Goal: Task Accomplishment & Management: Use online tool/utility

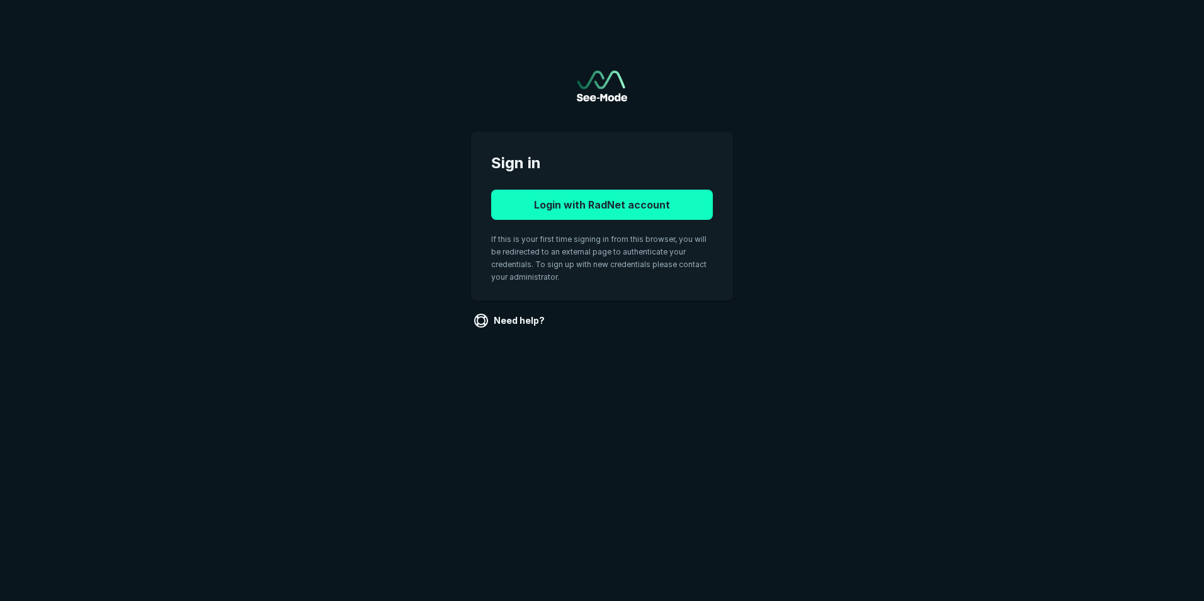
click at [578, 203] on button "Login with RadNet account" at bounding box center [602, 205] width 222 height 30
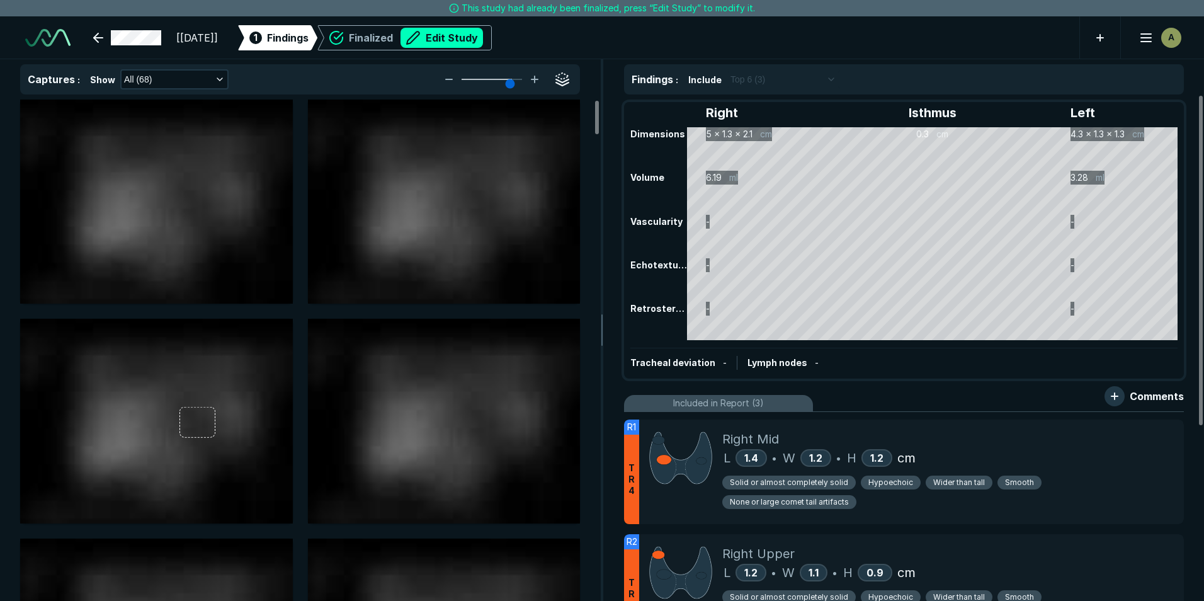
scroll to position [4029, 7038]
click at [471, 33] on button "Edit Study" at bounding box center [442, 38] width 83 height 20
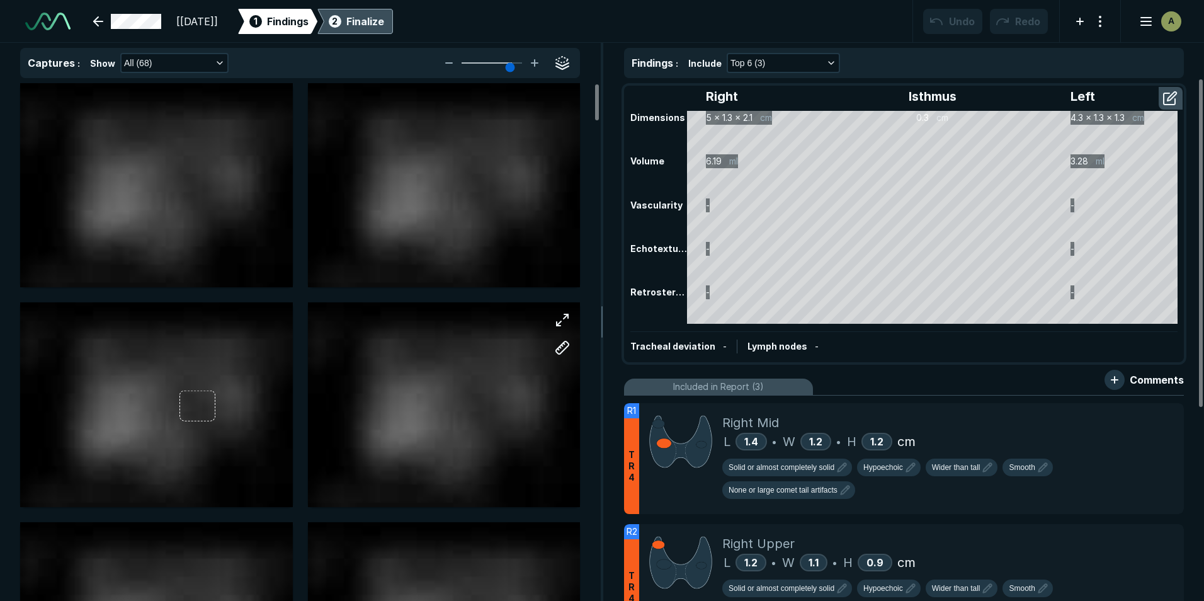
scroll to position [4103, 7038]
click at [384, 21] on div "Finalize" at bounding box center [365, 21] width 38 height 15
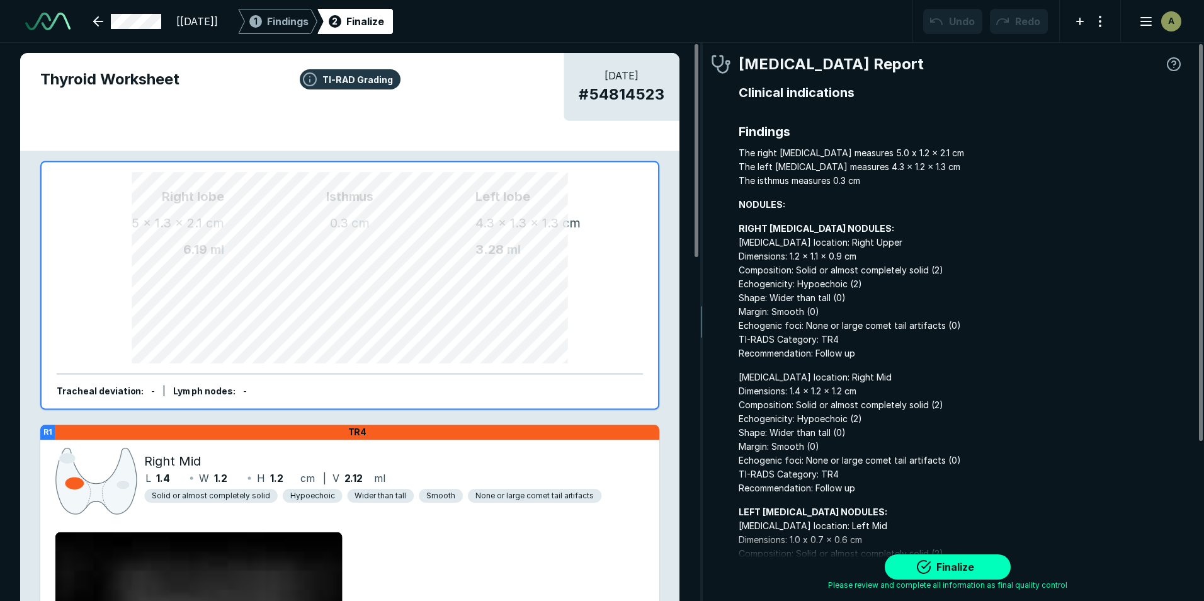
scroll to position [4058, 3728]
click at [307, 23] on span "Findings" at bounding box center [288, 21] width 42 height 15
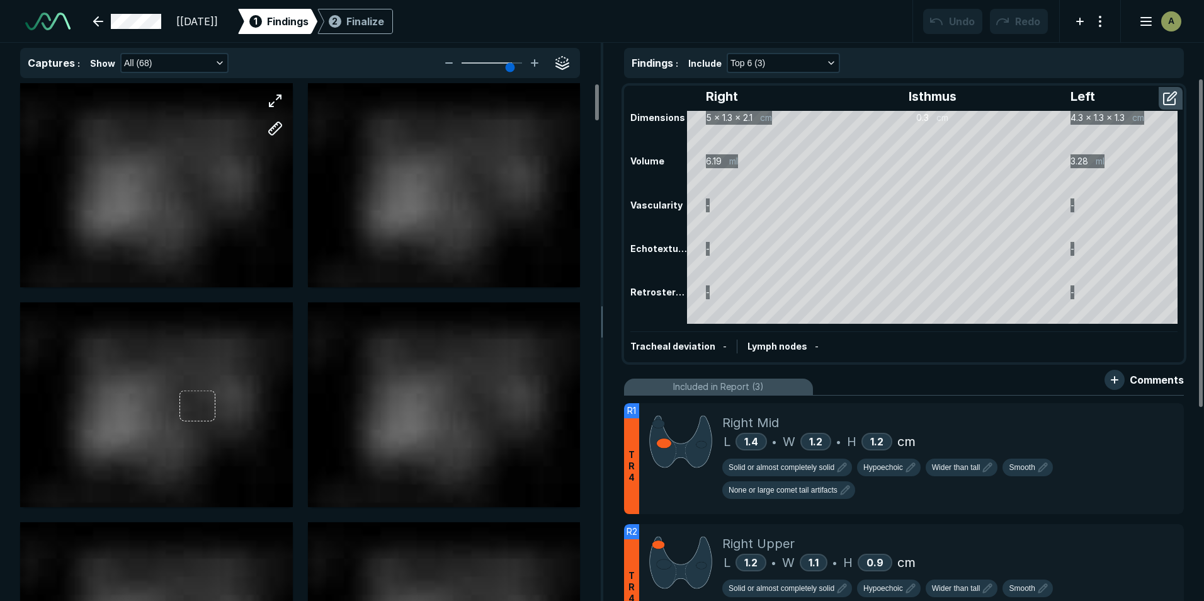
click at [201, 203] on div at bounding box center [156, 185] width 273 height 205
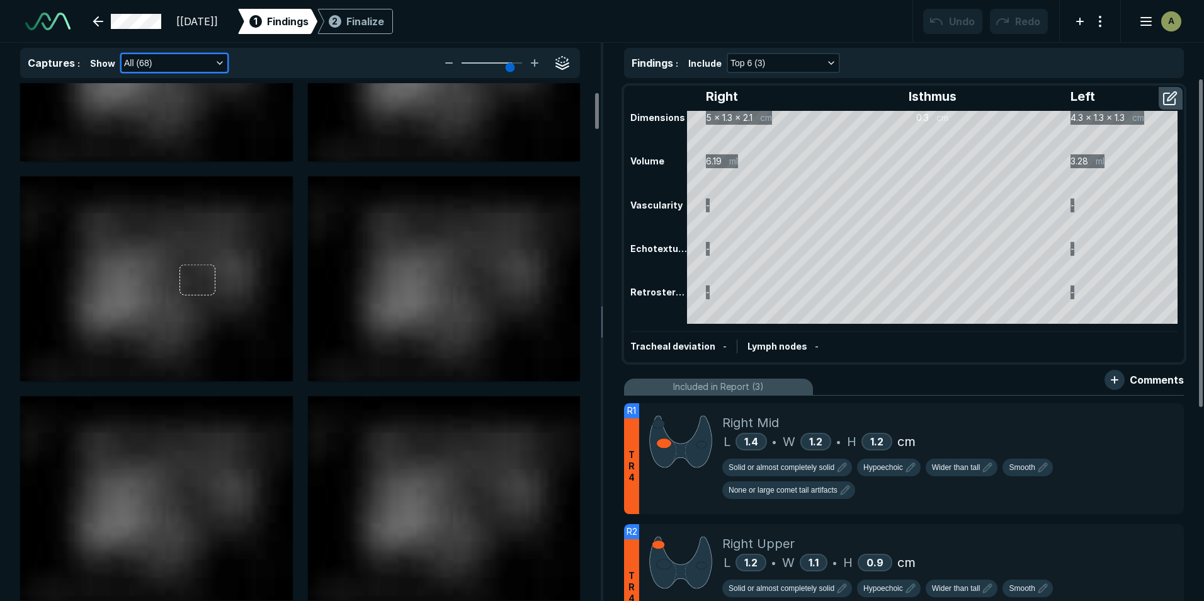
click at [215, 65] on button "All (68)" at bounding box center [175, 63] width 106 height 18
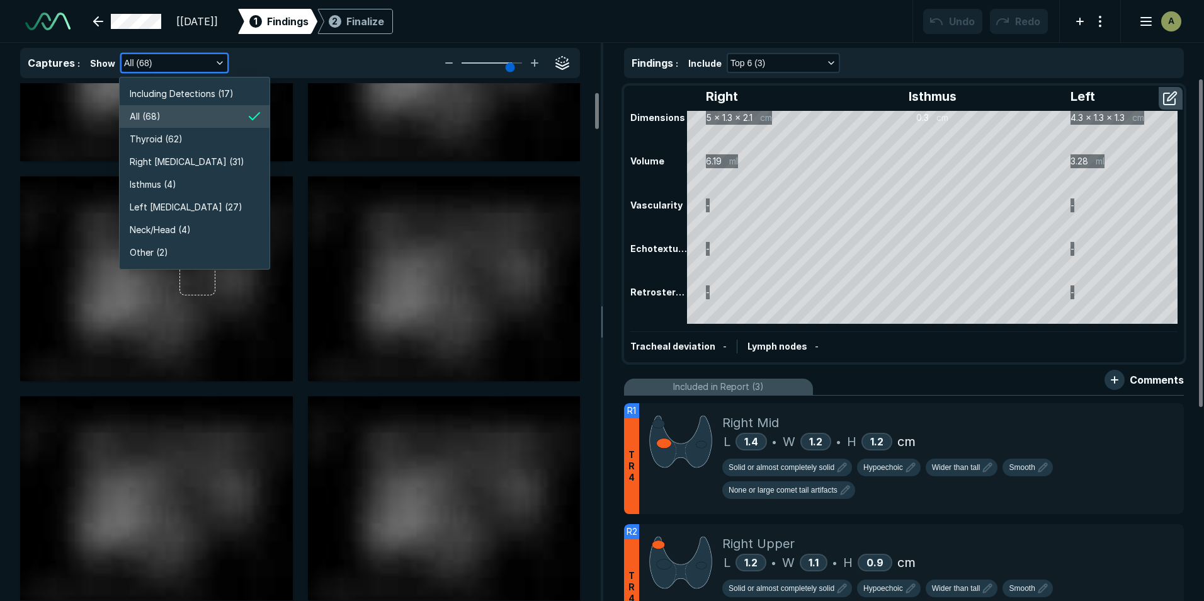
scroll to position [2408, 2240]
click at [190, 163] on span "Right [MEDICAL_DATA] (31)" at bounding box center [187, 162] width 115 height 14
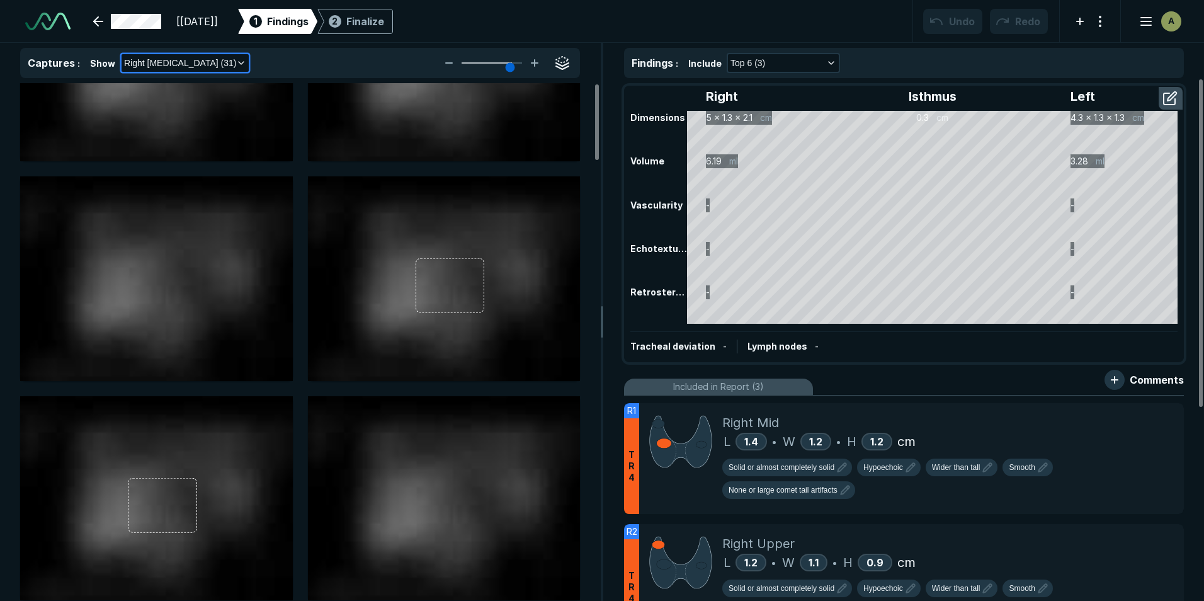
scroll to position [0, 0]
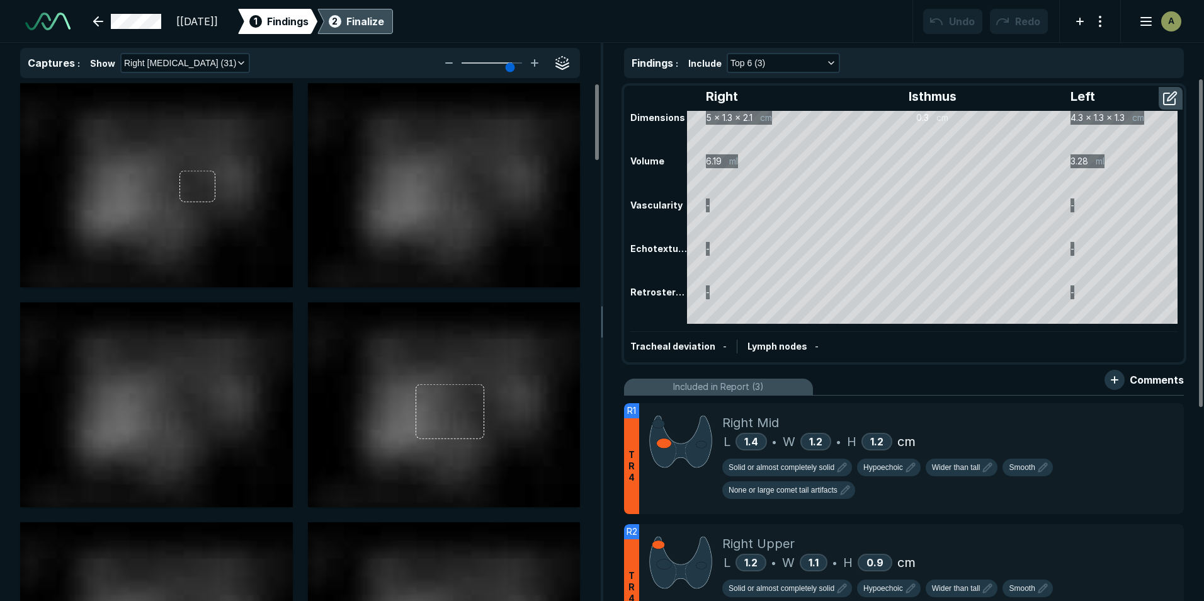
click at [384, 20] on div "Finalize" at bounding box center [365, 21] width 38 height 15
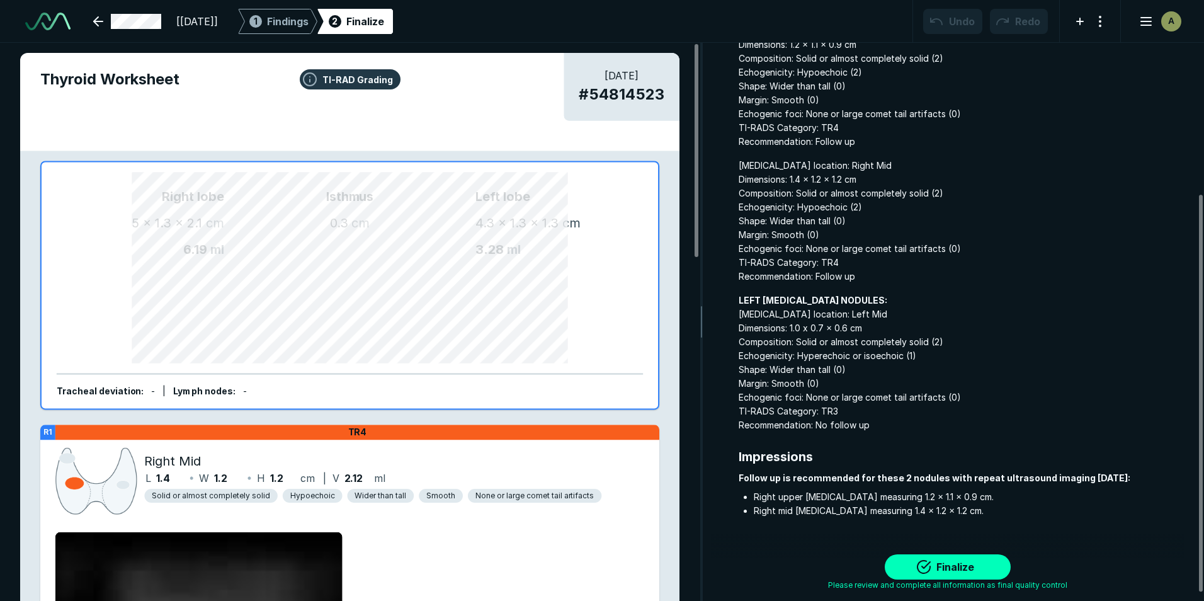
scroll to position [223, 0]
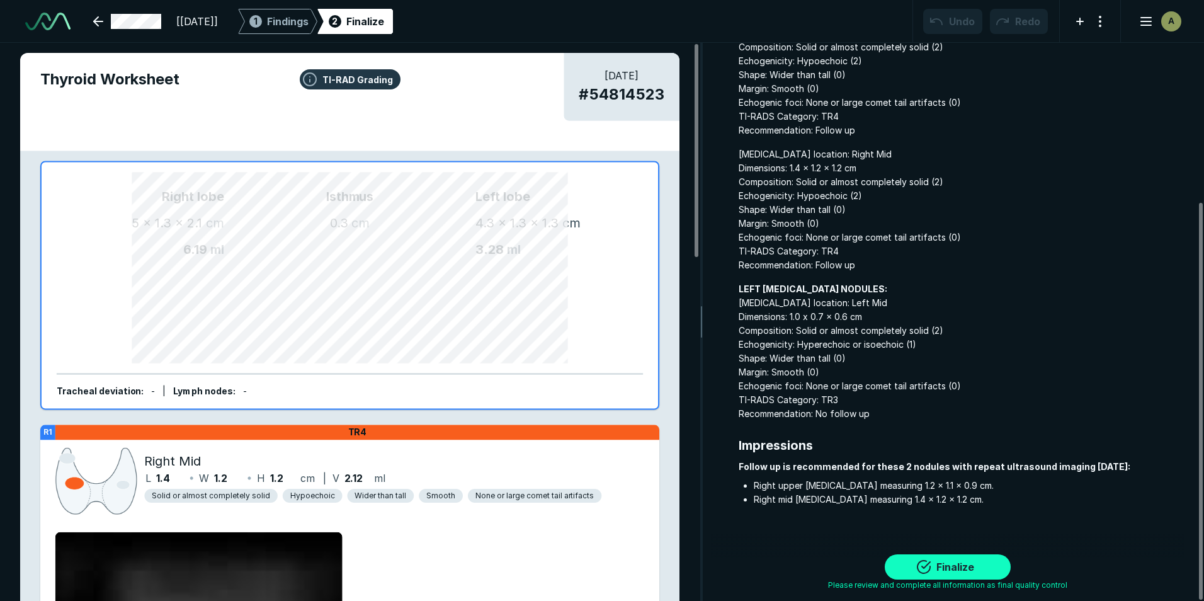
click at [948, 567] on button "Finalize" at bounding box center [948, 566] width 126 height 25
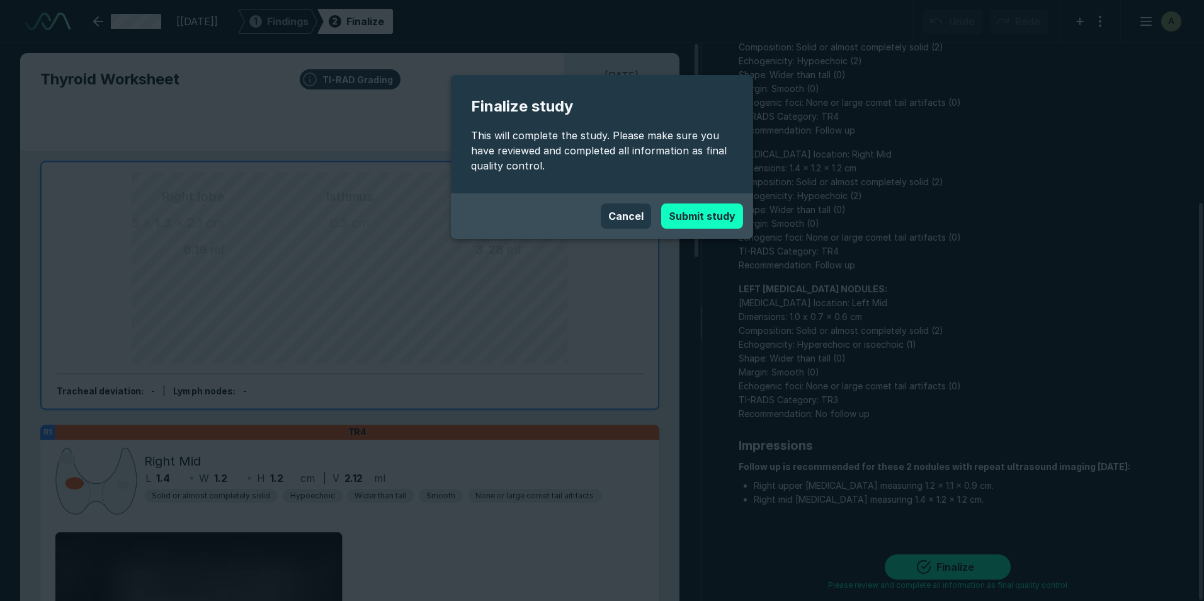
click at [701, 210] on button "Submit study" at bounding box center [702, 215] width 82 height 25
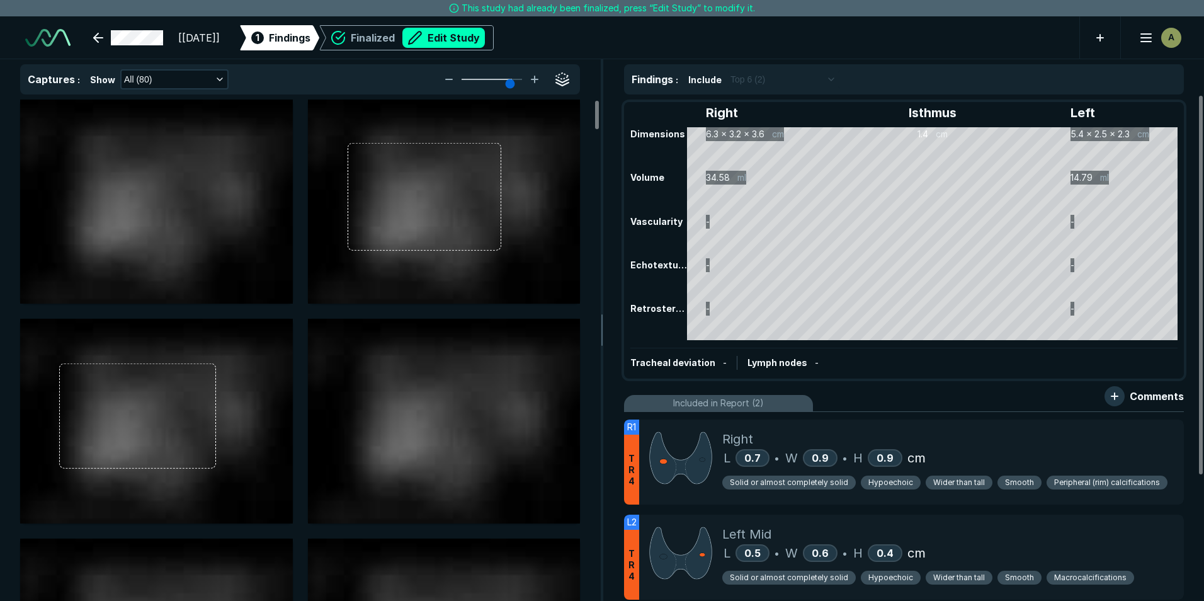
scroll to position [4029, 7038]
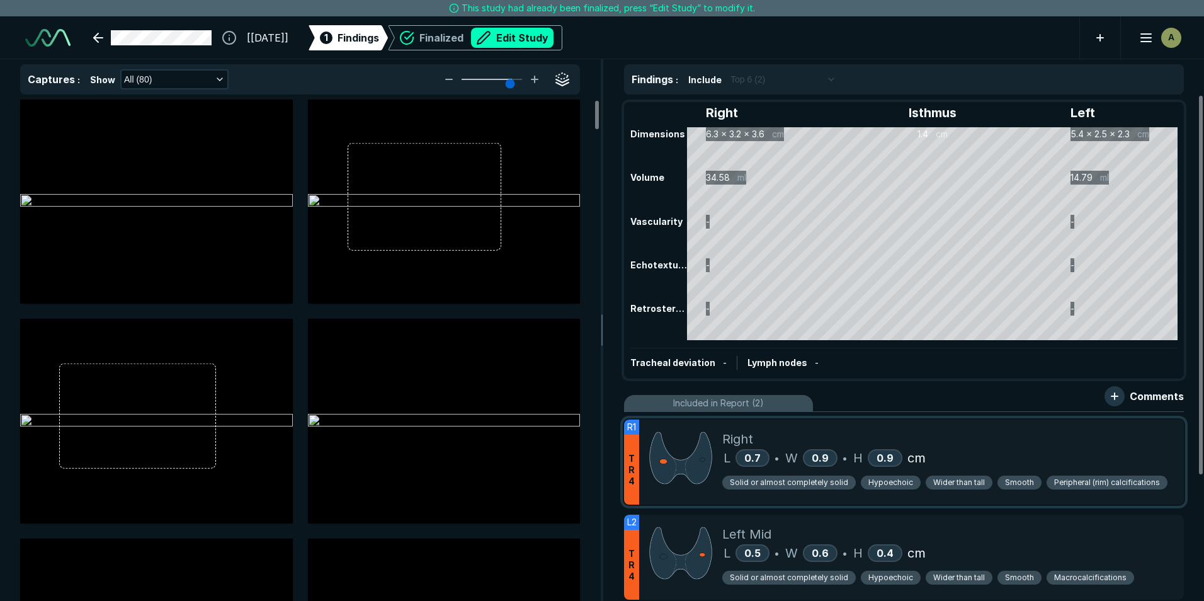
click at [805, 447] on div "Right L 0.7 • W 0.9 • H 0.9 cm Solid or almost completely solid Hypoechoic Wide…" at bounding box center [948, 461] width 452 height 85
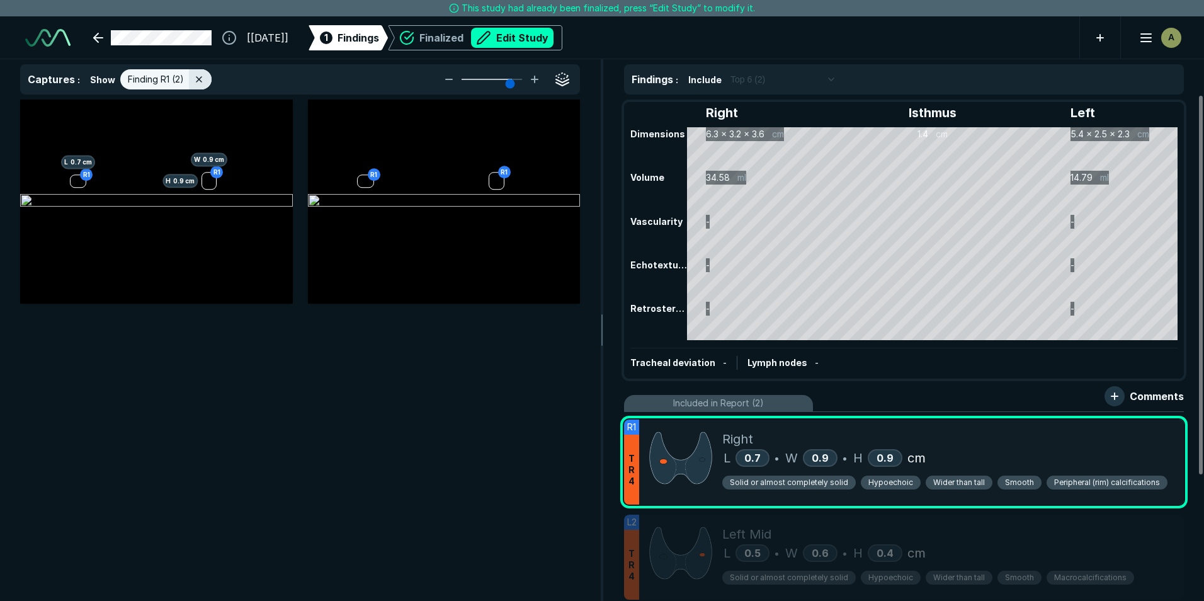
scroll to position [3737, 4119]
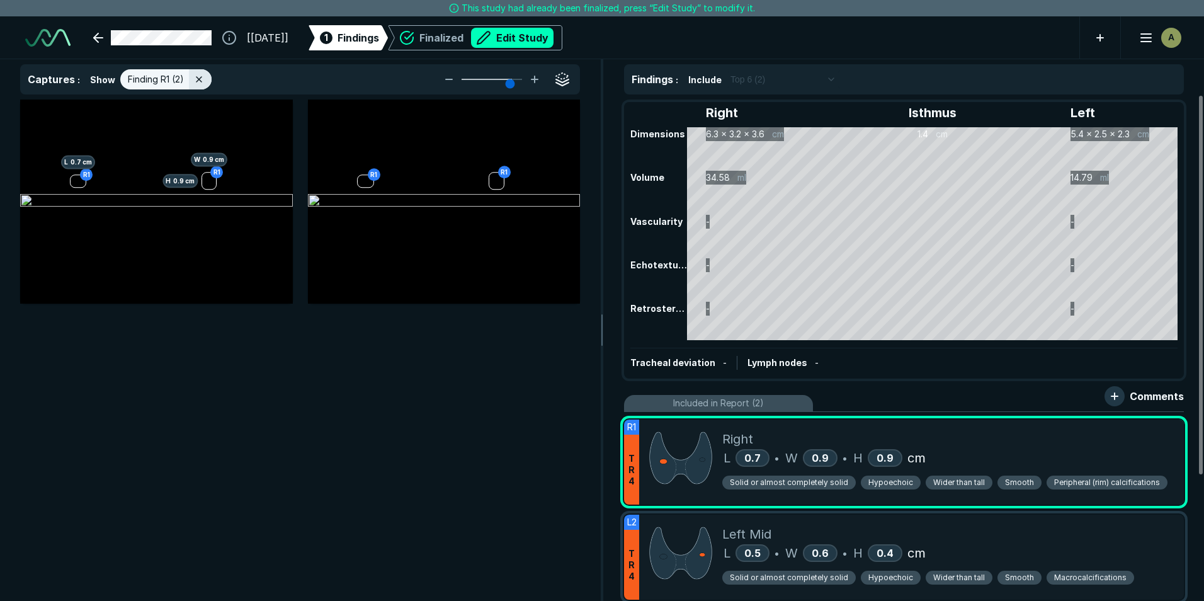
click at [1007, 549] on div "L 0.5 • W 0.6 • H 0.4 cm" at bounding box center [948, 553] width 452 height 19
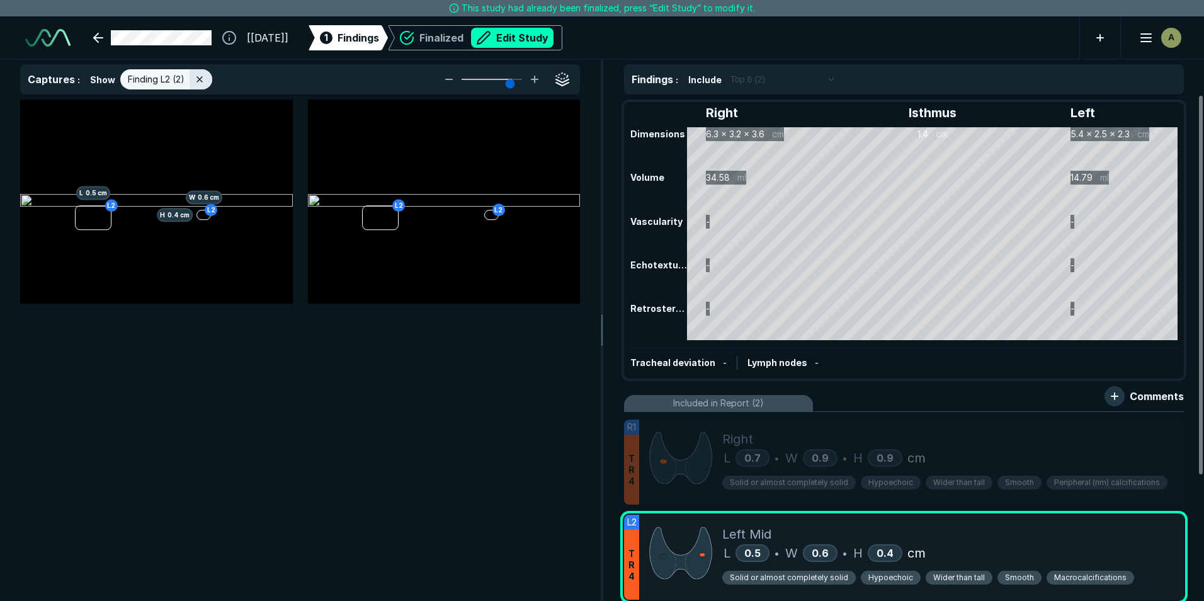
click at [887, 578] on span "Hypoechoic" at bounding box center [891, 577] width 45 height 11
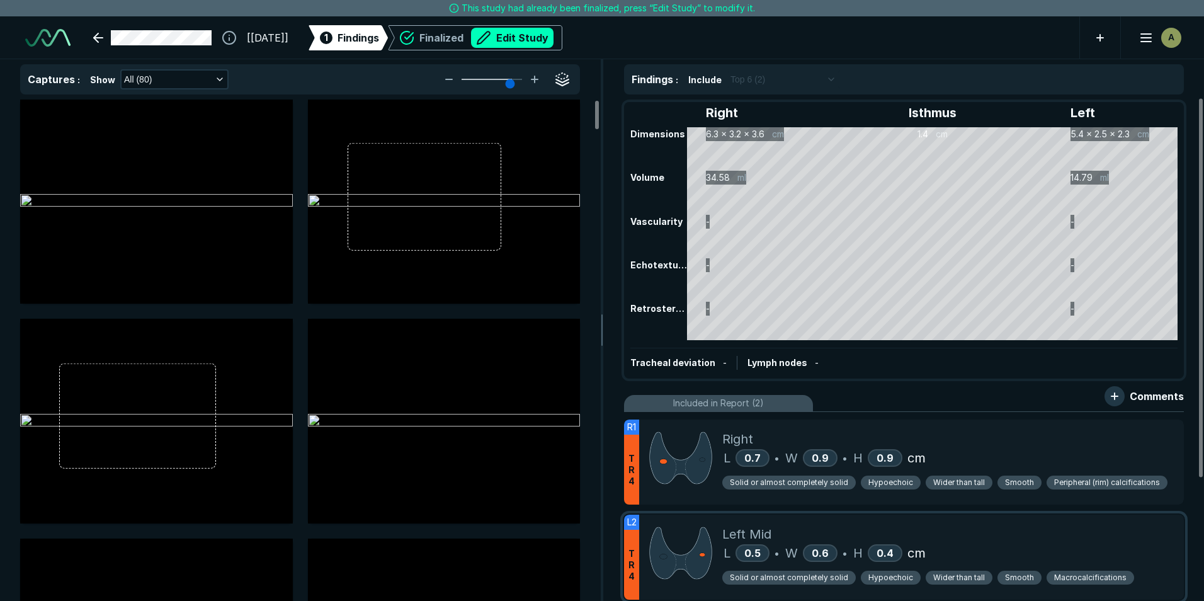
scroll to position [63, 0]
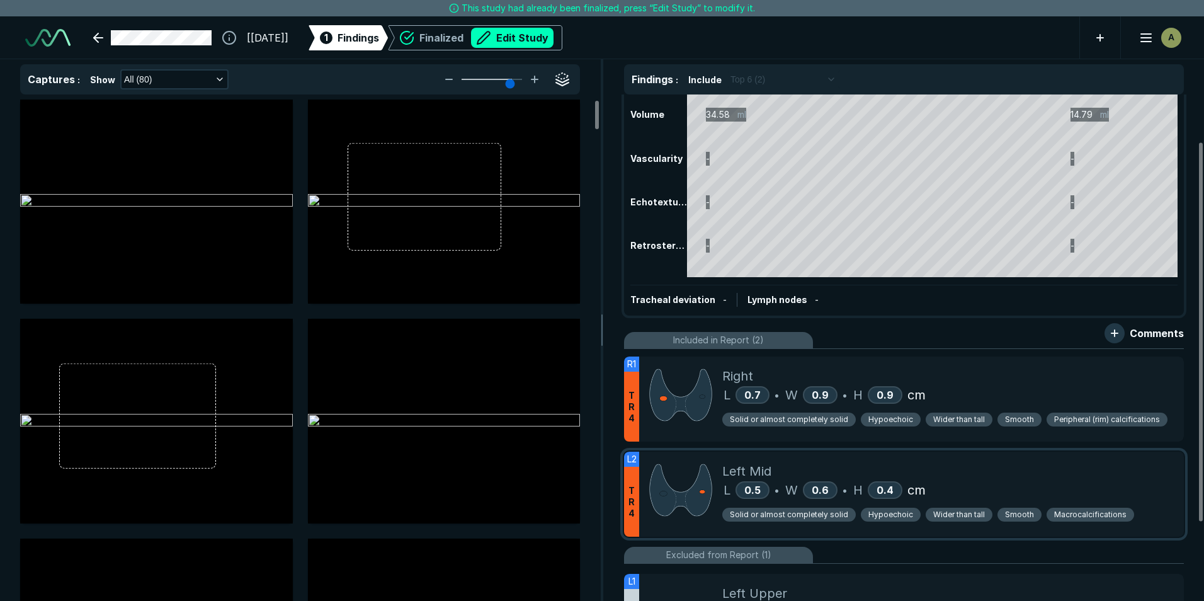
click at [1023, 473] on div "Left Mid" at bounding box center [948, 471] width 452 height 19
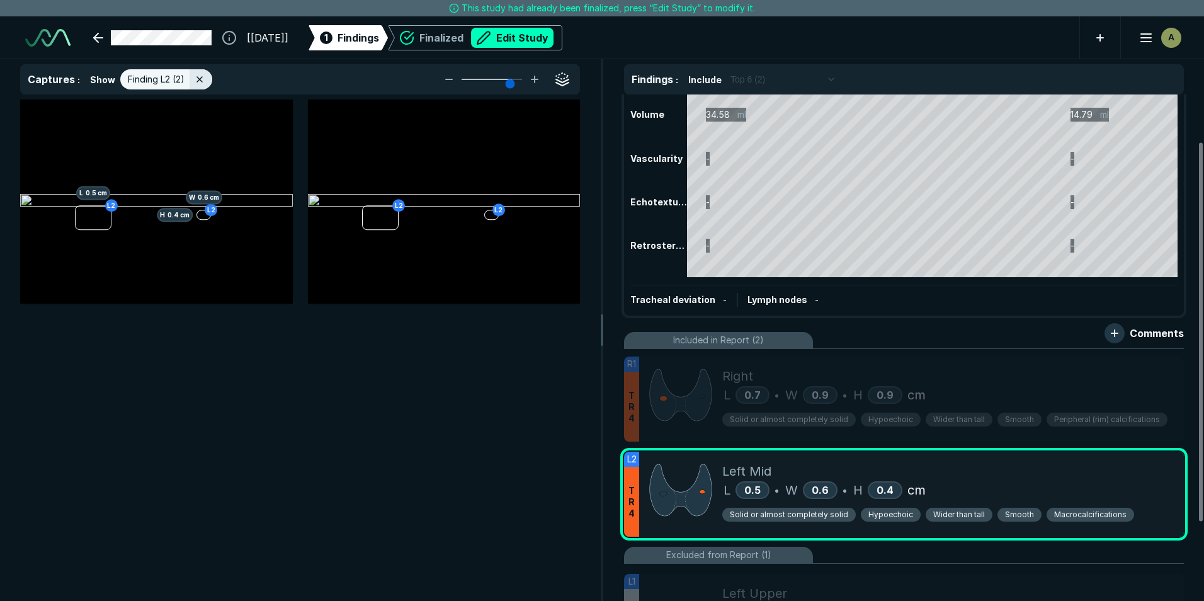
scroll to position [3737, 4119]
click at [547, 36] on button "Edit Study" at bounding box center [512, 38] width 83 height 20
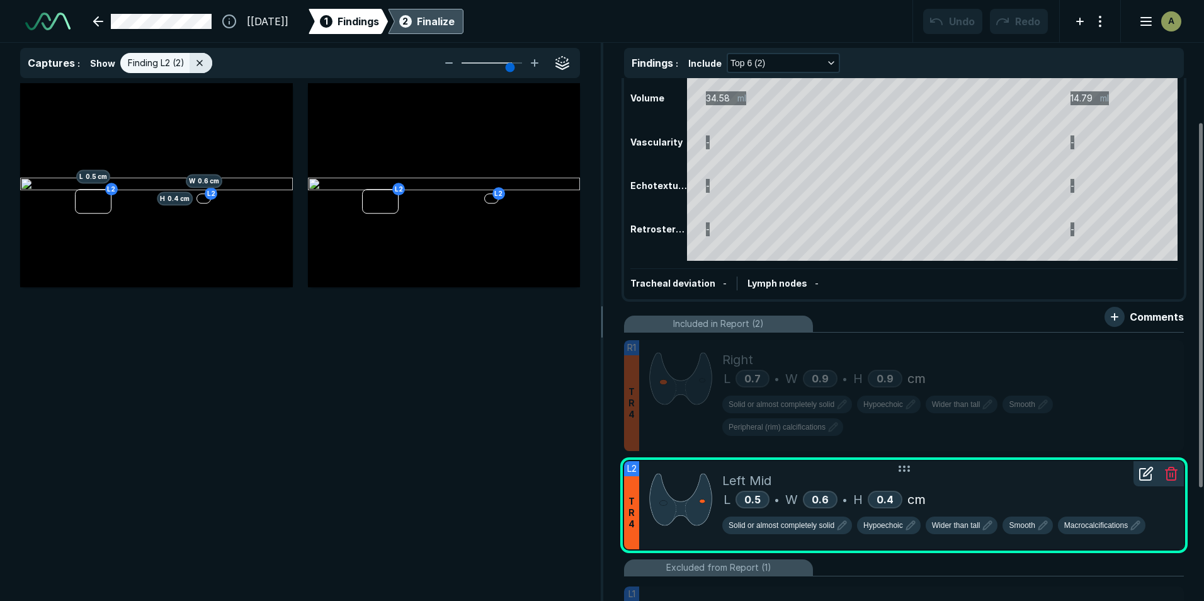
click at [1144, 474] on icon at bounding box center [1148, 471] width 9 height 9
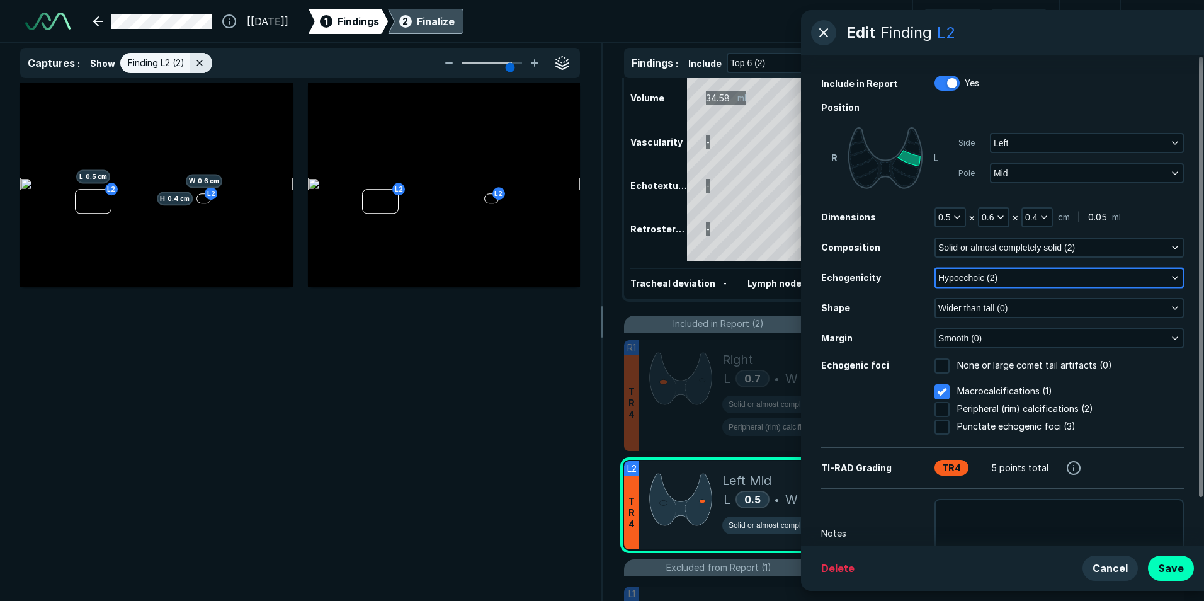
click at [1010, 270] on button "Hypoechoic (2)" at bounding box center [1059, 278] width 247 height 18
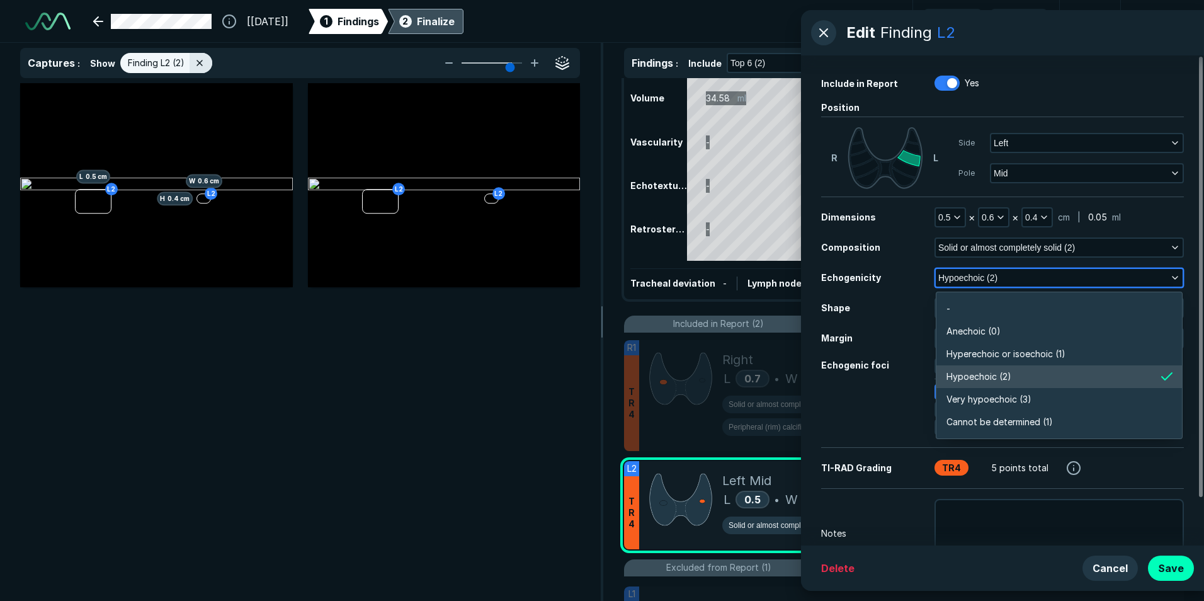
scroll to position [2204, 2724]
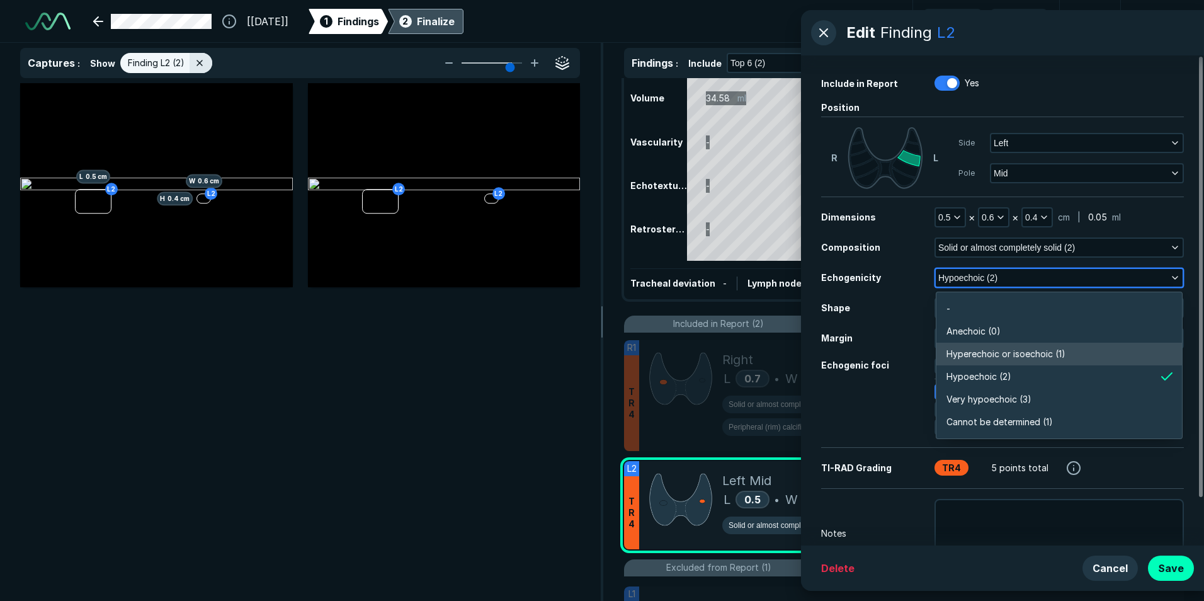
click at [1020, 350] on span "Hyperechoic or isoechoic (1)" at bounding box center [1006, 354] width 119 height 14
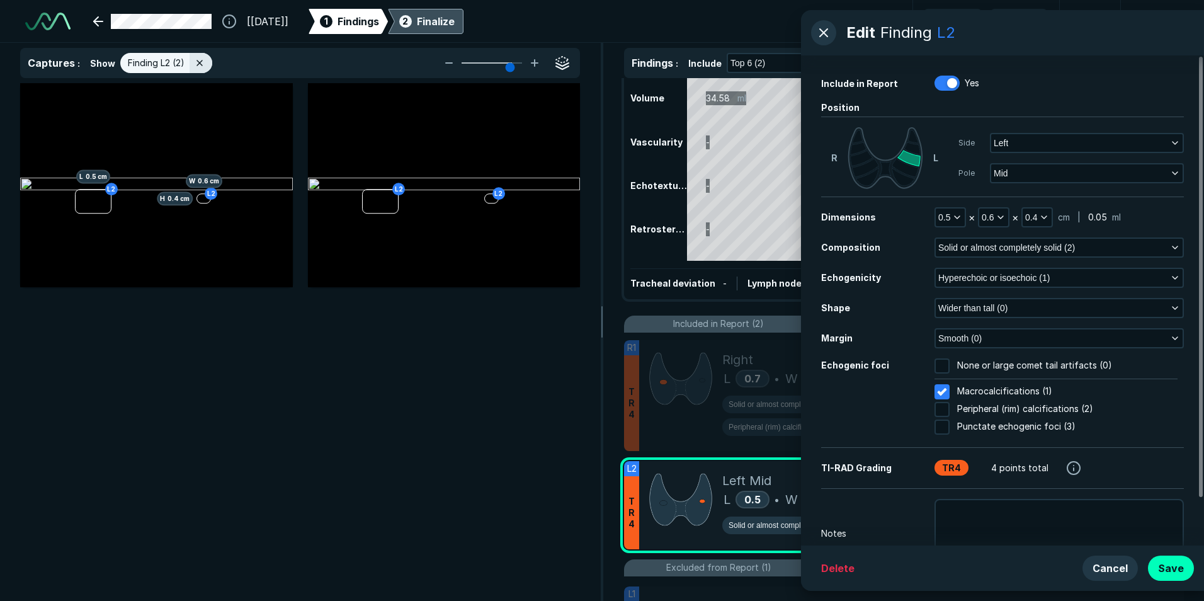
click at [945, 361] on input "None or large comet tail artifacts (0)" at bounding box center [942, 365] width 15 height 15
checkbox input "true"
checkbox input "false"
click at [1175, 572] on button "Save" at bounding box center [1171, 568] width 46 height 25
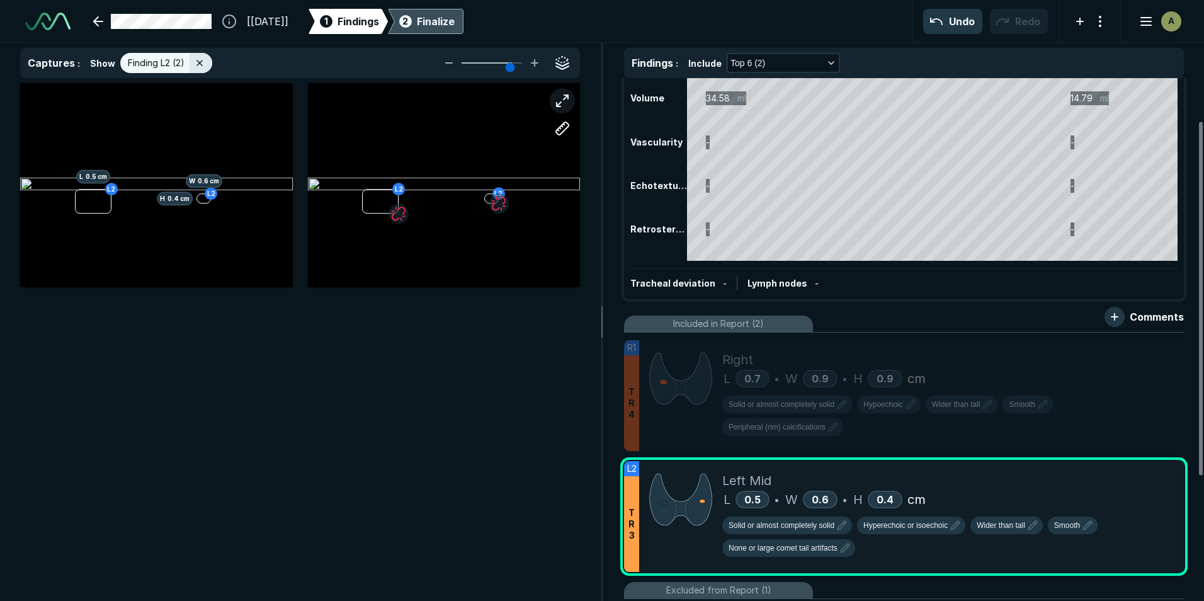
click at [562, 99] on button "button" at bounding box center [562, 100] width 25 height 25
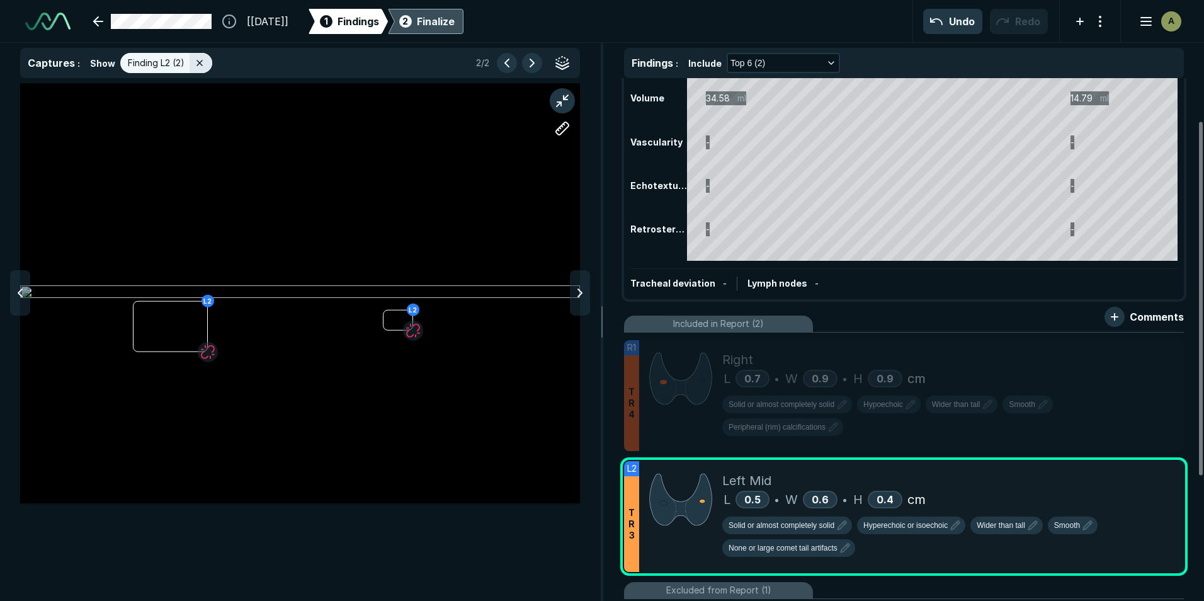
scroll to position [3811, 4119]
click at [455, 18] on div "Finalize" at bounding box center [436, 21] width 38 height 15
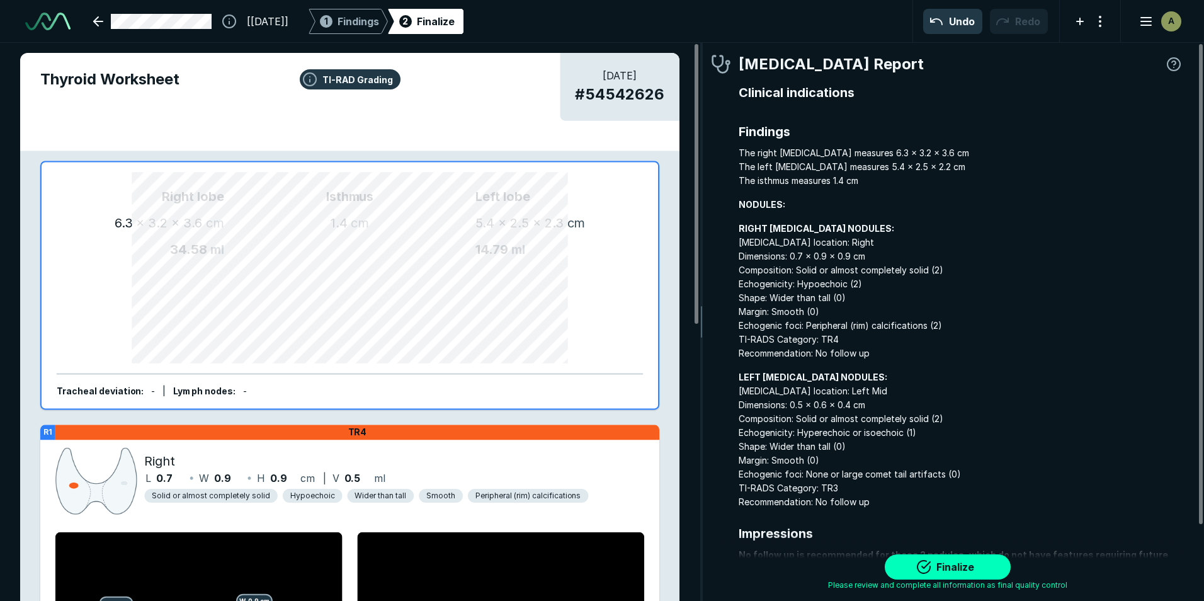
scroll to position [4058, 3728]
click at [933, 573] on button "Finalize" at bounding box center [948, 566] width 126 height 25
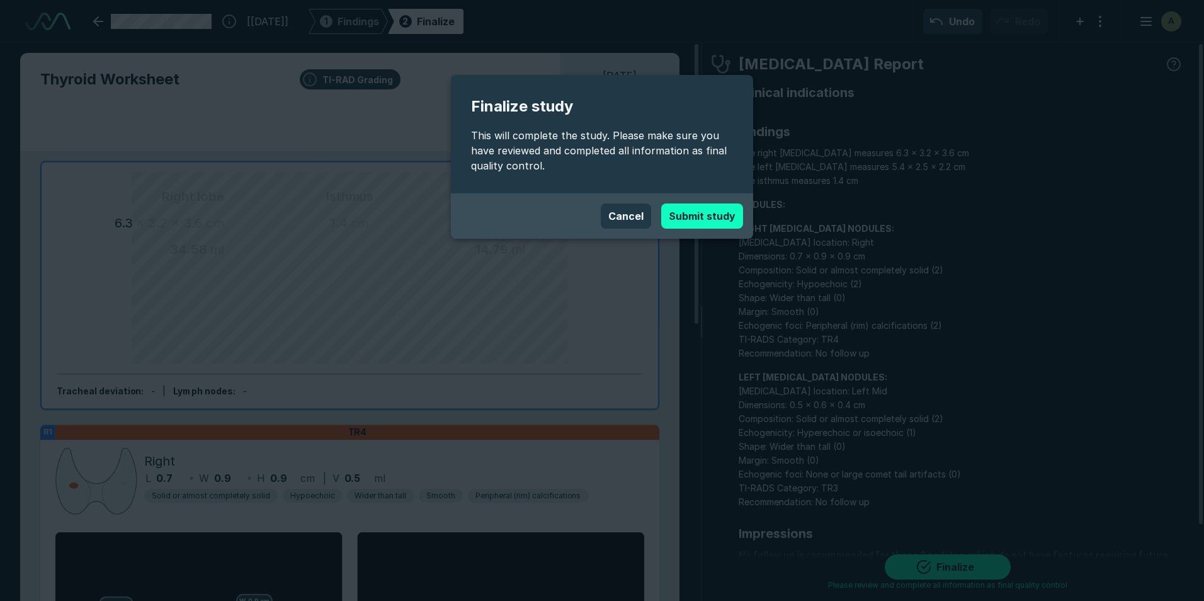
click at [717, 210] on button "Submit study" at bounding box center [702, 215] width 82 height 25
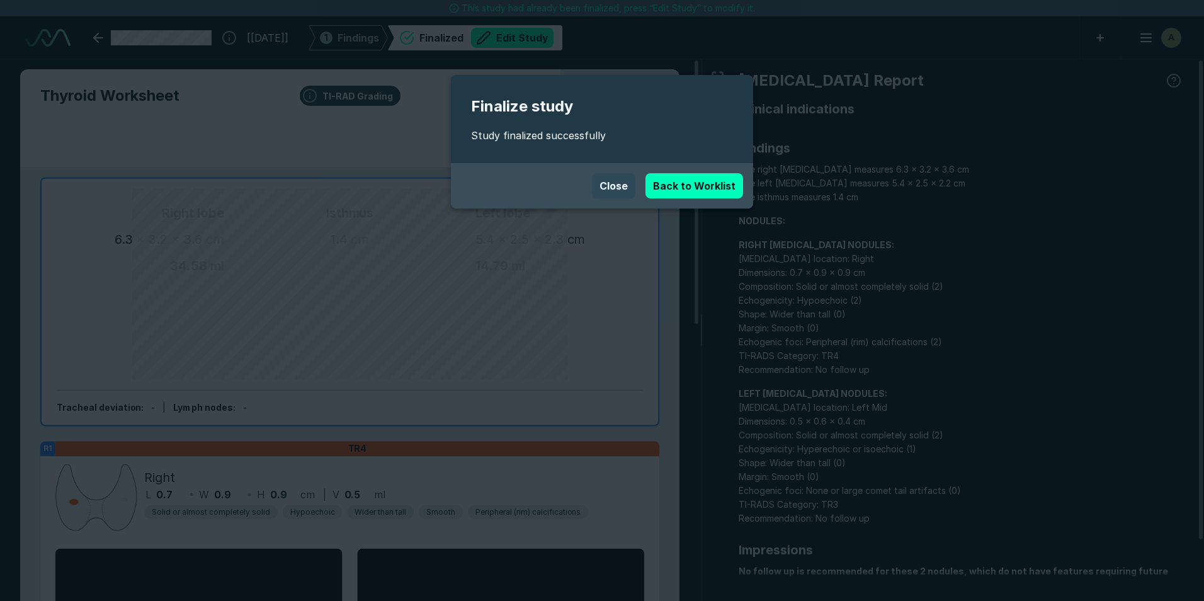
click at [620, 188] on button "Close" at bounding box center [613, 185] width 43 height 25
